Goal: Find specific page/section: Find specific page/section

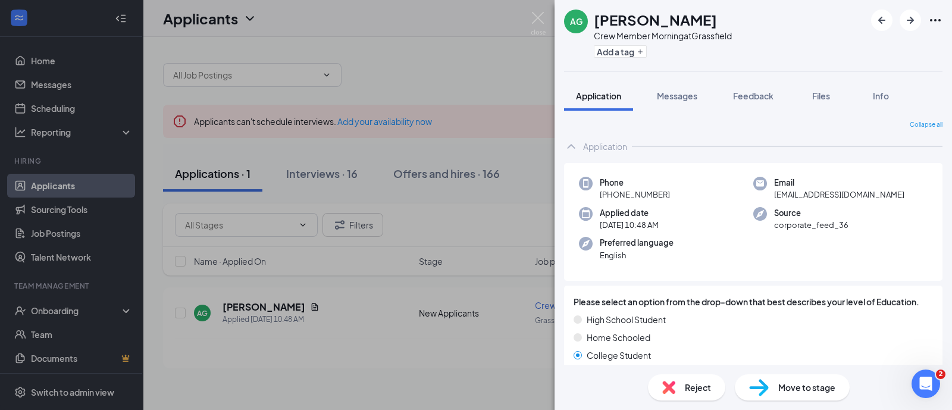
scroll to position [1172, 0]
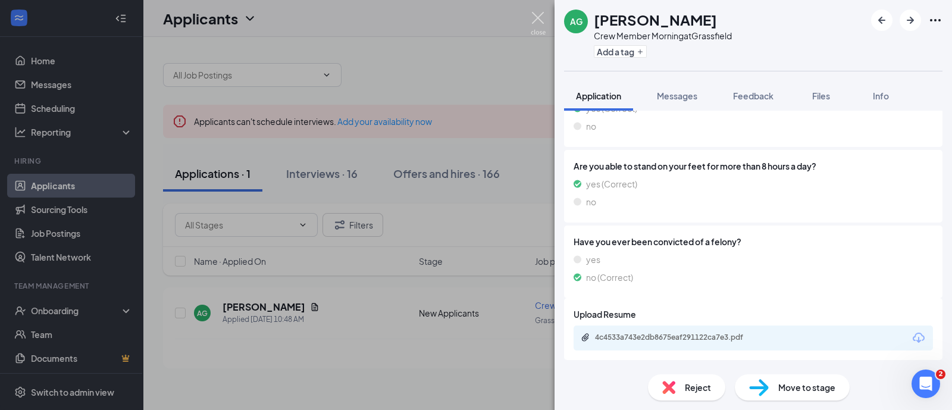
click at [537, 16] on img at bounding box center [538, 23] width 15 height 23
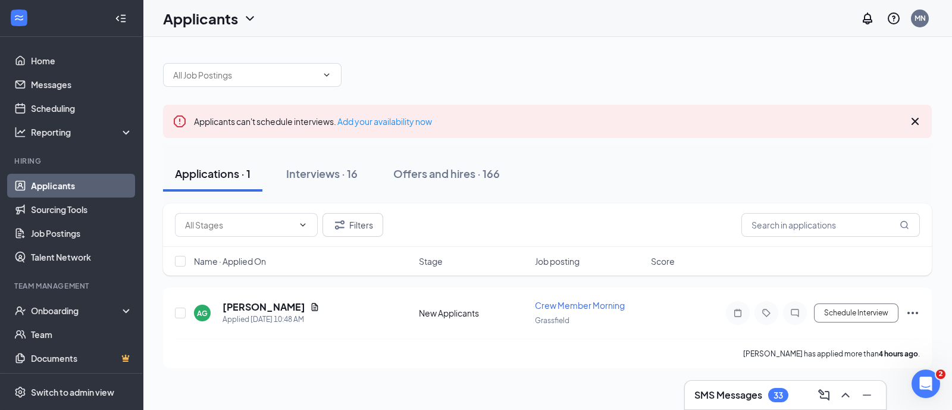
click at [904, 74] on div at bounding box center [547, 69] width 769 height 36
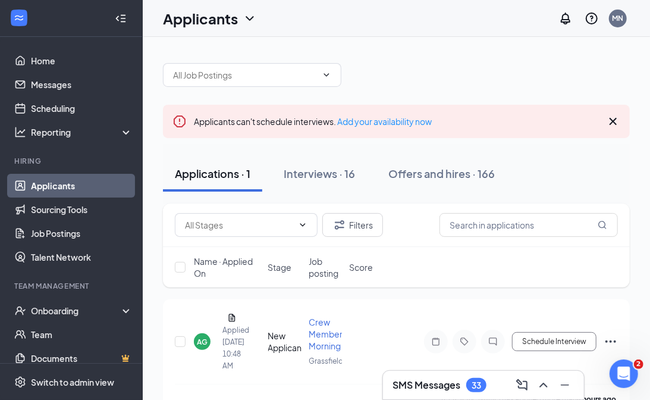
click at [514, 80] on div at bounding box center [396, 69] width 467 height 36
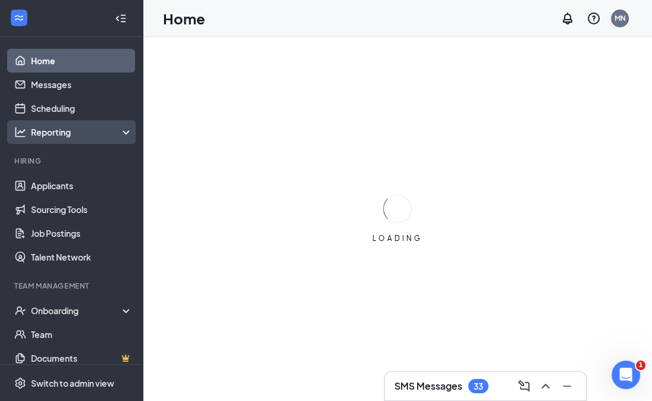
click at [64, 126] on div "Reporting" at bounding box center [82, 132] width 102 height 12
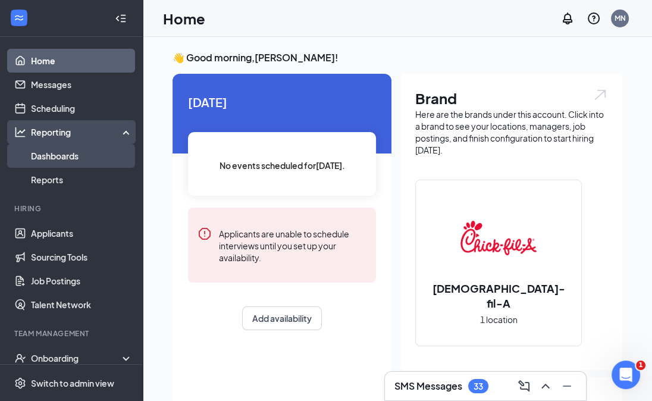
click at [71, 155] on link "Dashboards" at bounding box center [82, 156] width 102 height 24
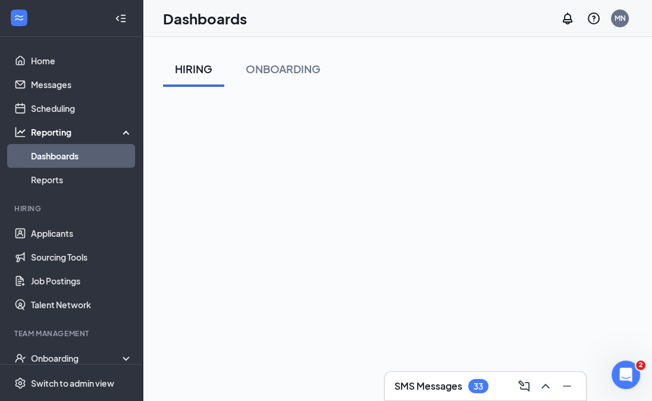
click at [455, 59] on div "HIRING ONBOARDING" at bounding box center [397, 69] width 469 height 36
click at [375, 70] on div "HIRING ONBOARDING" at bounding box center [397, 69] width 469 height 36
